Goal: Transaction & Acquisition: Purchase product/service

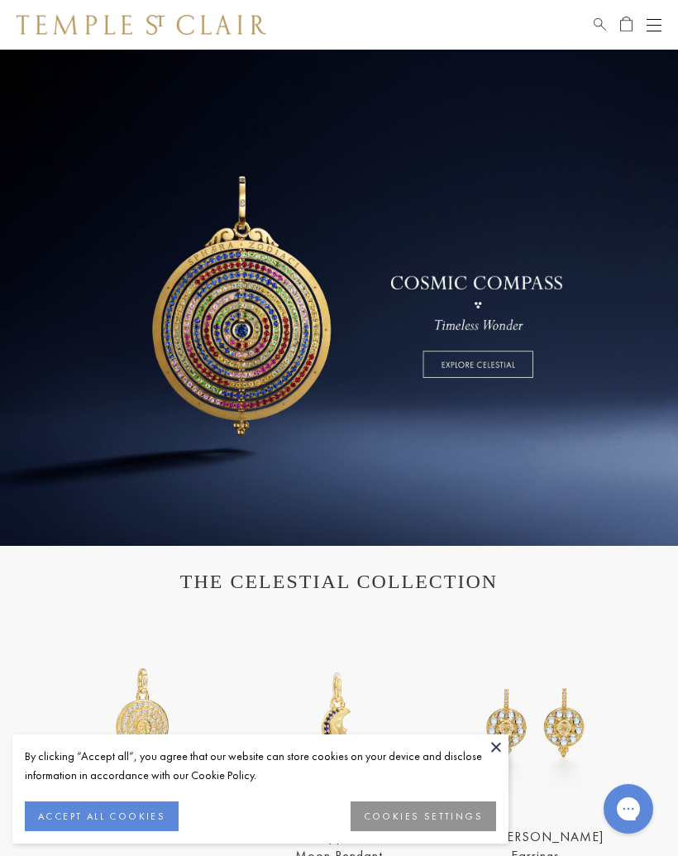
click at [498, 752] on button at bounding box center [496, 746] width 25 height 25
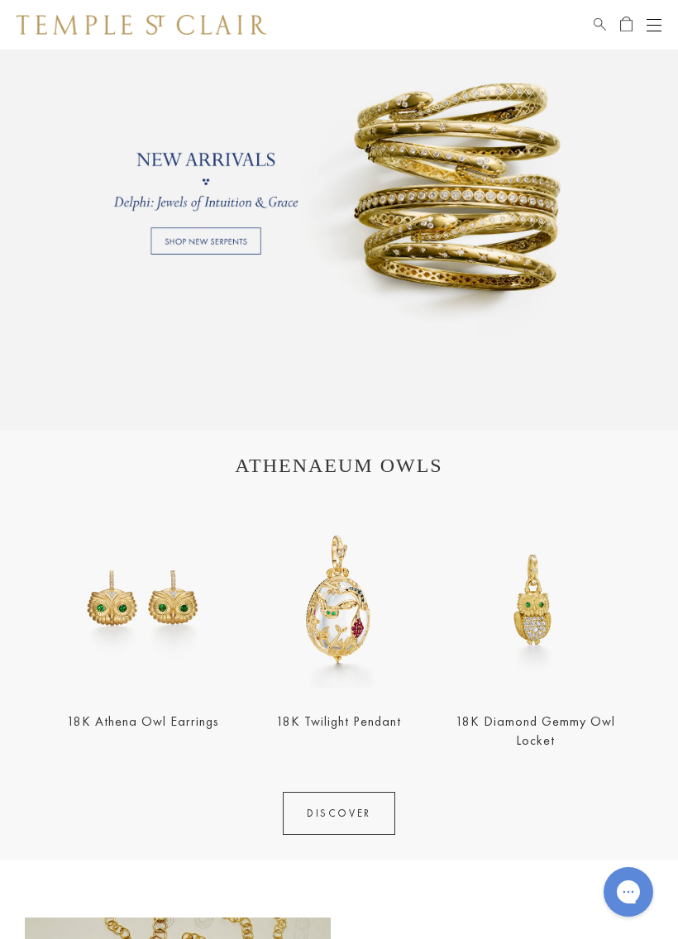
scroll to position [1111, 0]
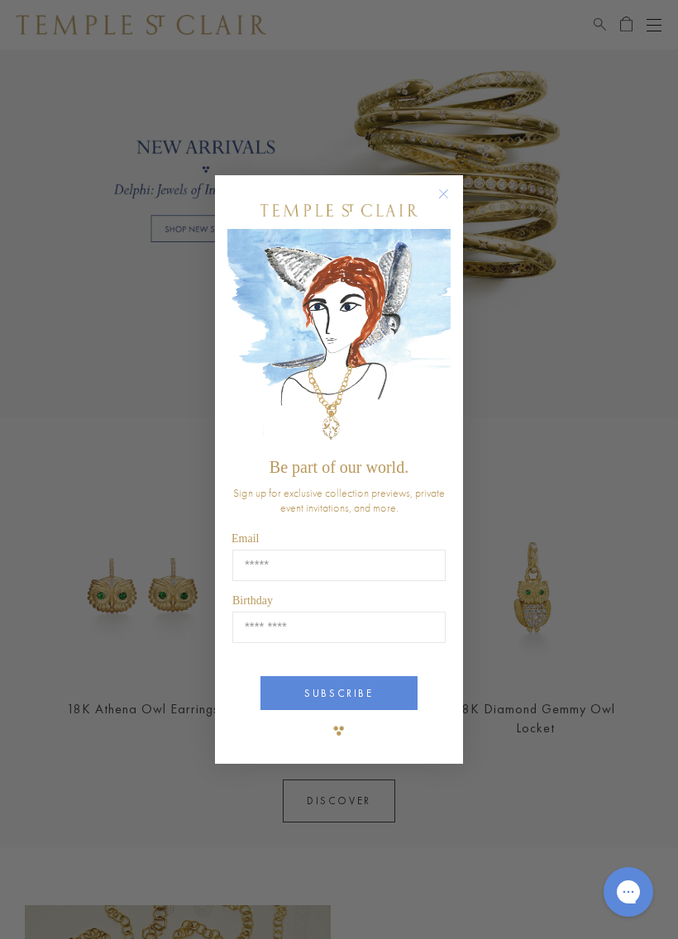
click at [451, 187] on circle "Close dialog" at bounding box center [444, 194] width 20 height 20
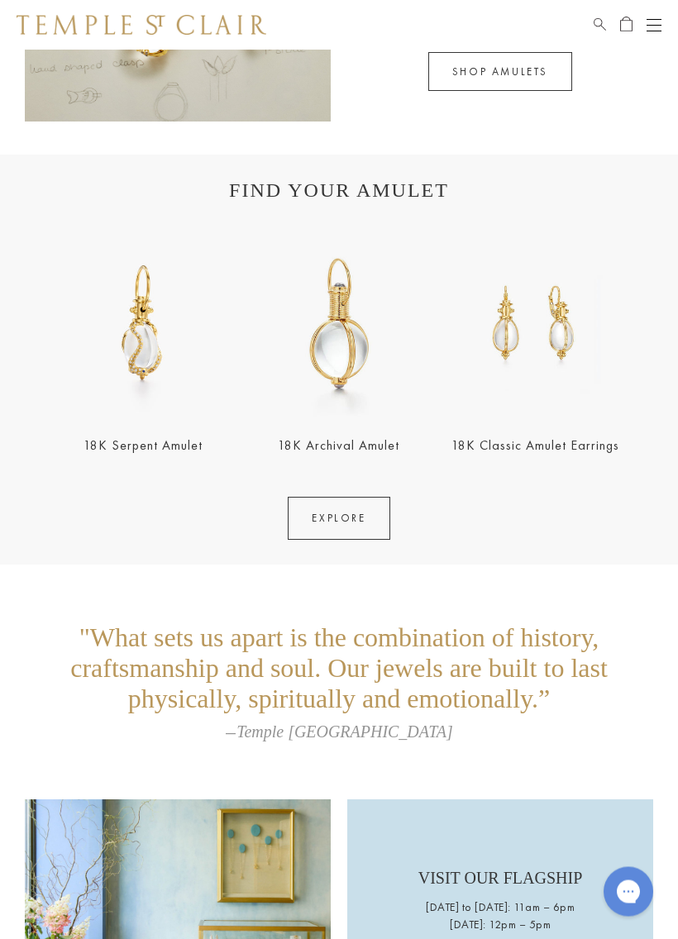
scroll to position [2203, 0]
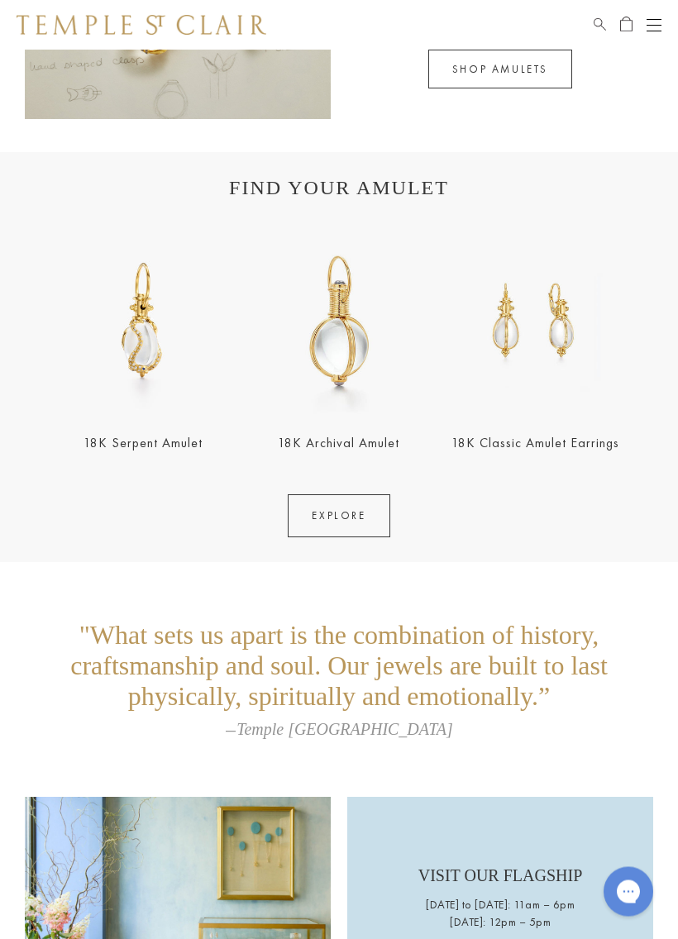
click at [332, 530] on link "EXPLORE" at bounding box center [339, 516] width 102 height 43
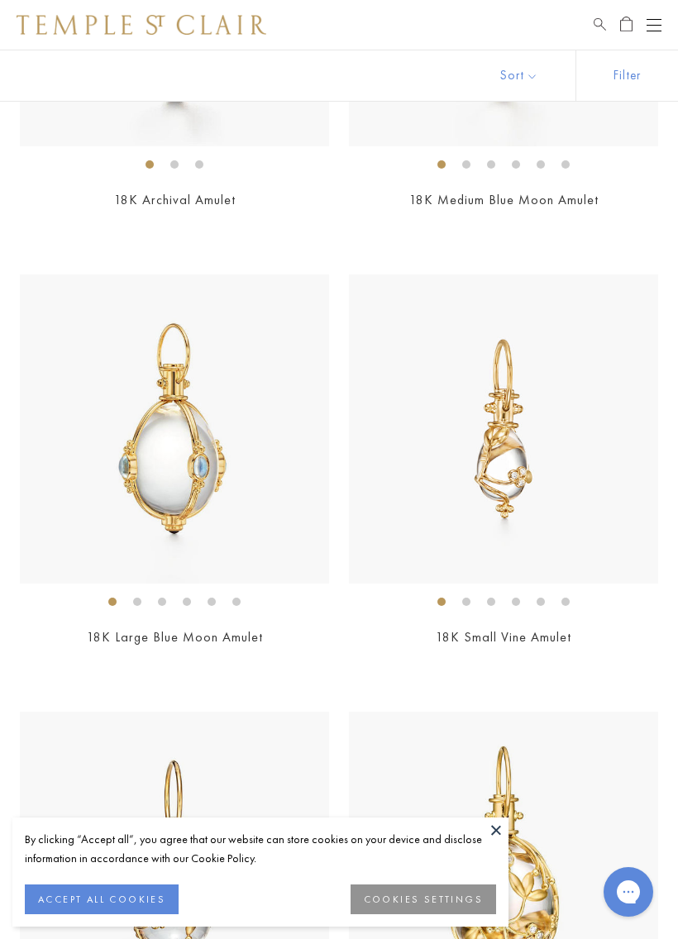
scroll to position [1142, 0]
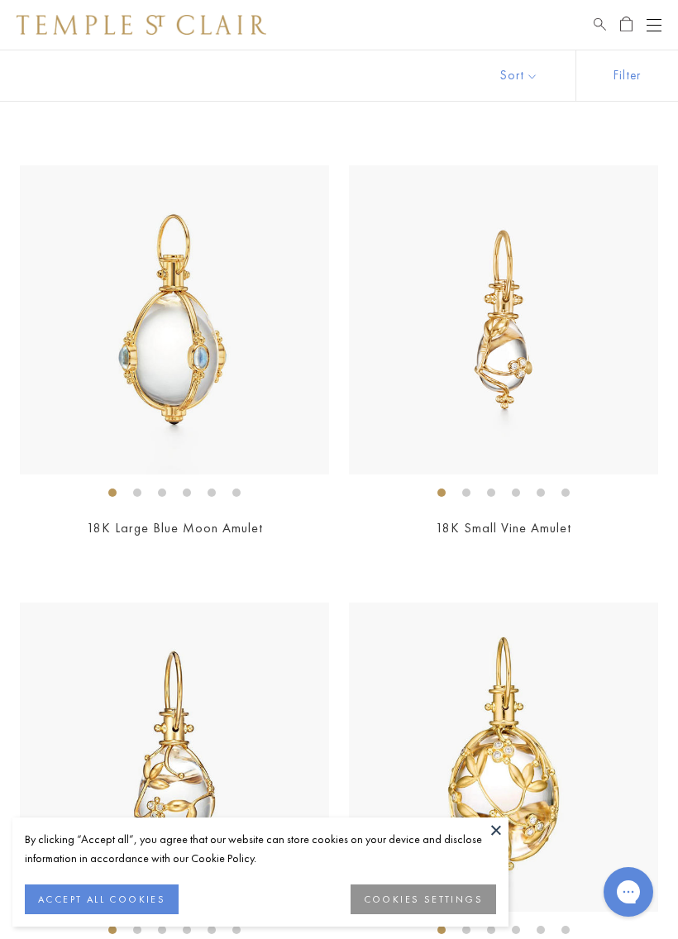
click at [187, 380] on img at bounding box center [174, 319] width 309 height 309
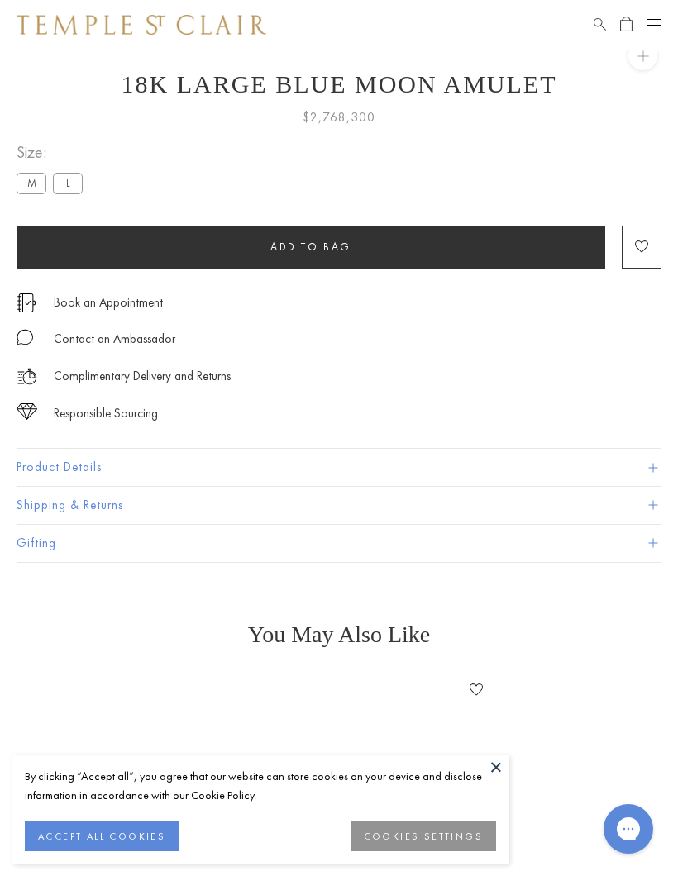
scroll to position [50, 0]
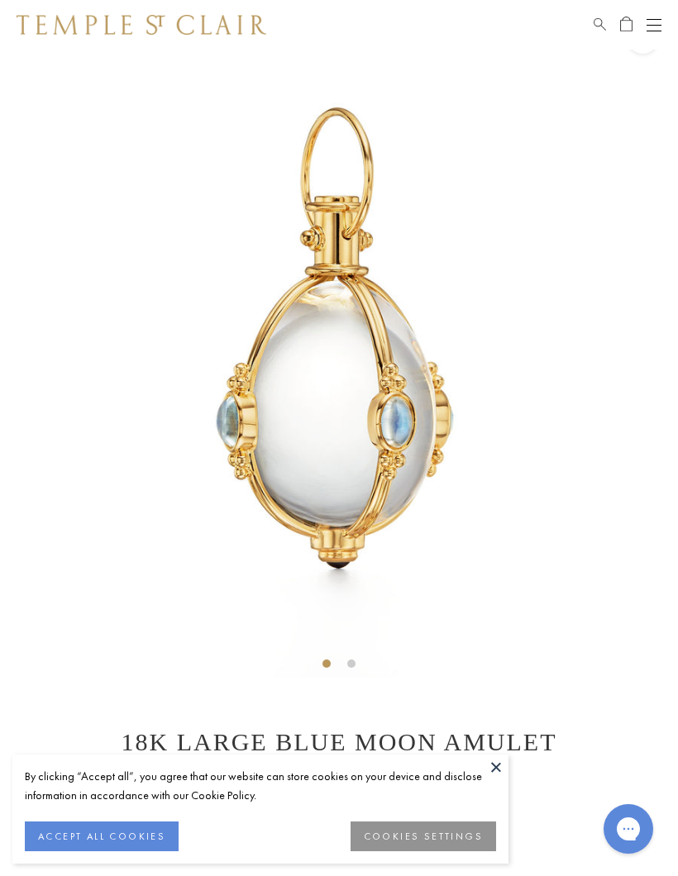
click at [500, 758] on button at bounding box center [496, 767] width 25 height 25
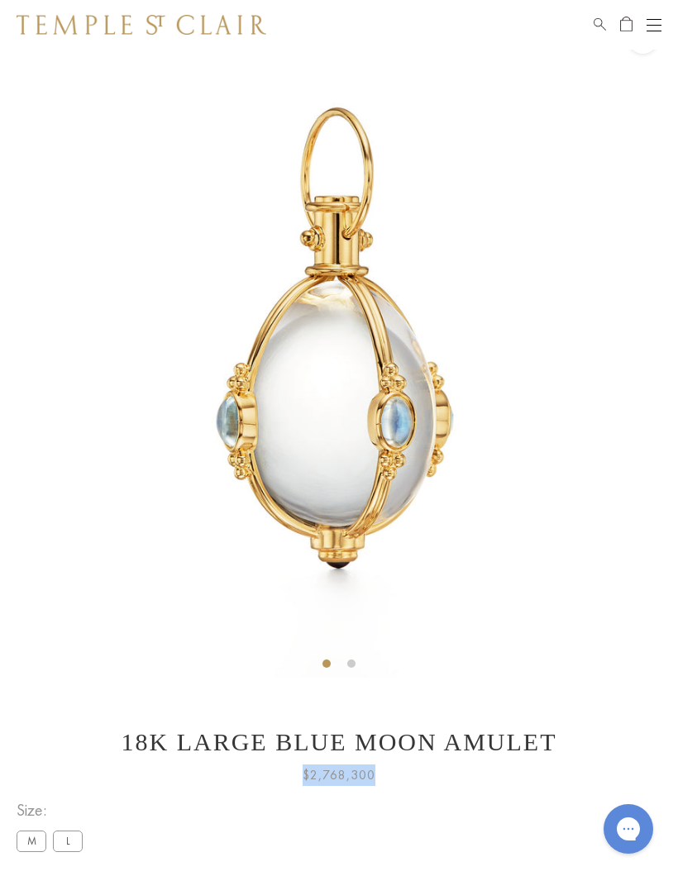
click at [163, 815] on div "**********" at bounding box center [339, 834] width 645 height 75
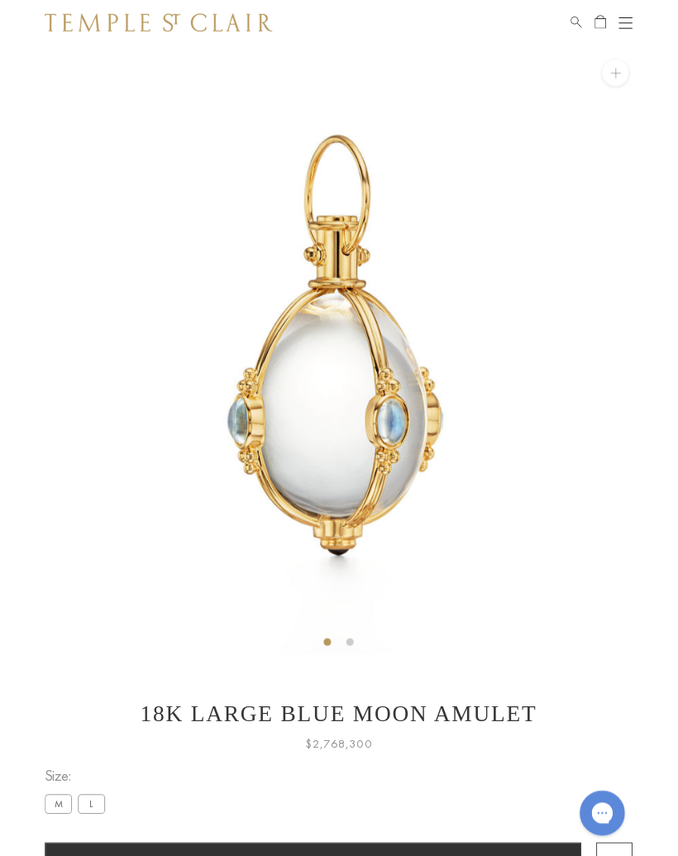
scroll to position [0, 0]
